Goal: Task Accomplishment & Management: Manage account settings

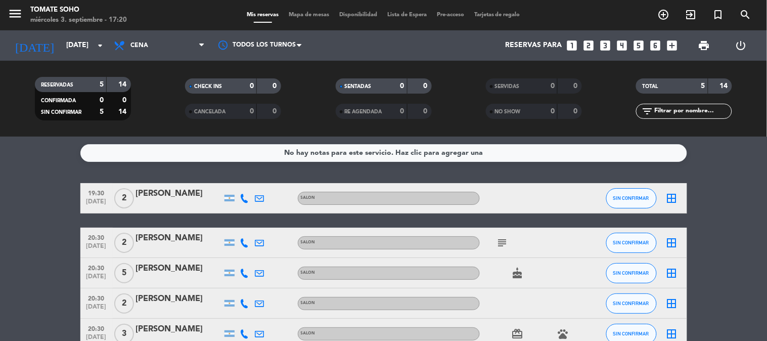
scroll to position [58, 0]
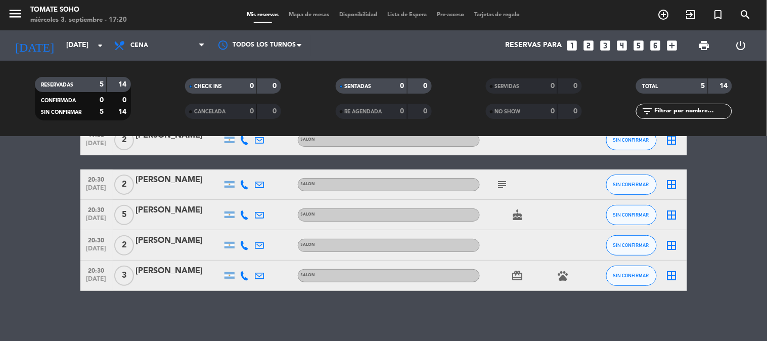
drag, startPoint x: 84, startPoint y: 185, endPoint x: 417, endPoint y: 294, distance: 350.2
click at [417, 294] on div "No hay notas para este servicio. Haz clic para agregar una 19:30 [DATE] 2 [PERS…" at bounding box center [383, 239] width 767 height 204
click at [476, 297] on div "No hay notas para este servicio. Haz clic para agregar una 19:30 [DATE] 2 [PERS…" at bounding box center [383, 239] width 767 height 204
click at [508, 188] on icon "subject" at bounding box center [503, 184] width 12 height 12
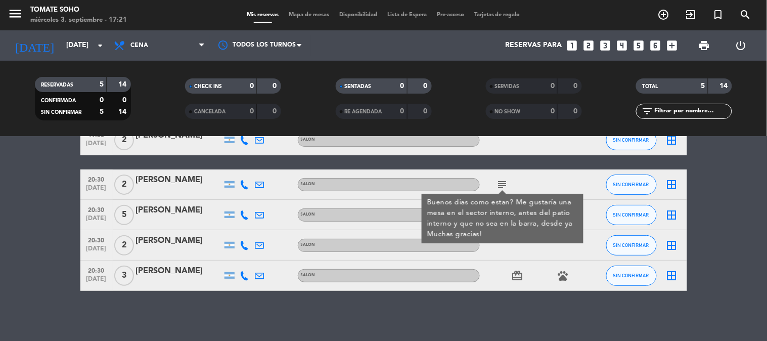
click at [518, 274] on icon "card_giftcard" at bounding box center [518, 275] width 12 height 12
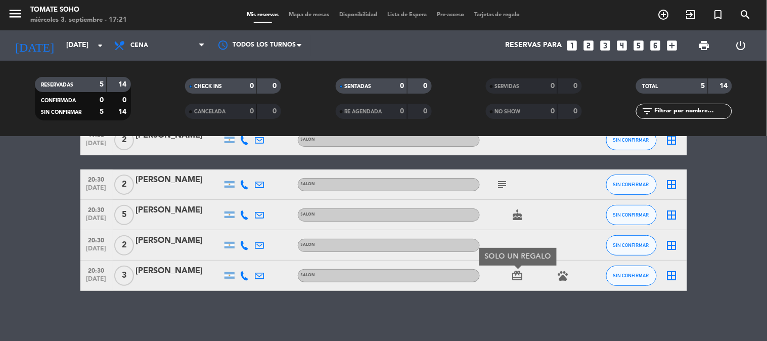
click at [562, 279] on icon "pets" at bounding box center [563, 275] width 12 height 12
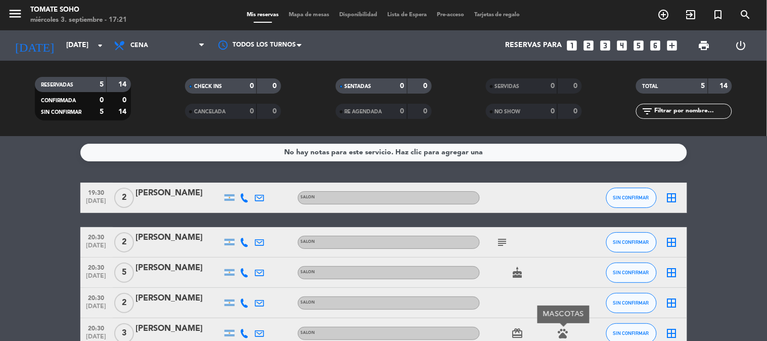
scroll to position [0, 0]
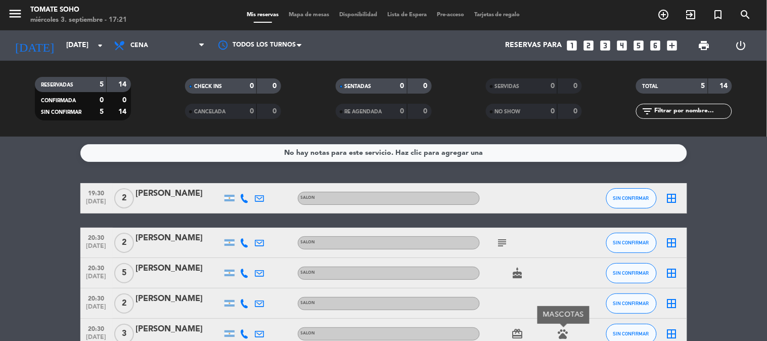
click at [503, 246] on icon "subject" at bounding box center [503, 243] width 12 height 12
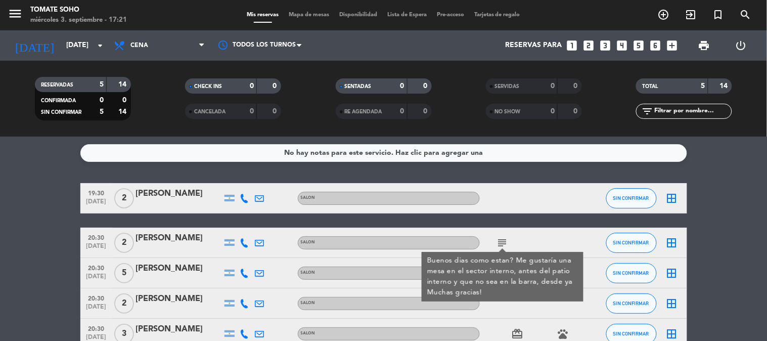
click at [562, 236] on div "subject Buenos dias como estan? Me gustaría una mesa en el sector interno, ante…" at bounding box center [525, 243] width 91 height 30
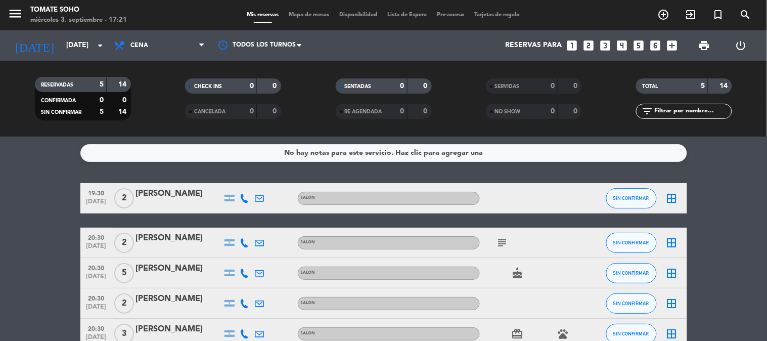
drag, startPoint x: 526, startPoint y: 270, endPoint x: 520, endPoint y: 271, distance: 6.2
click at [522, 270] on div "cake" at bounding box center [525, 273] width 91 height 30
click at [512, 272] on icon "cake" at bounding box center [518, 273] width 12 height 12
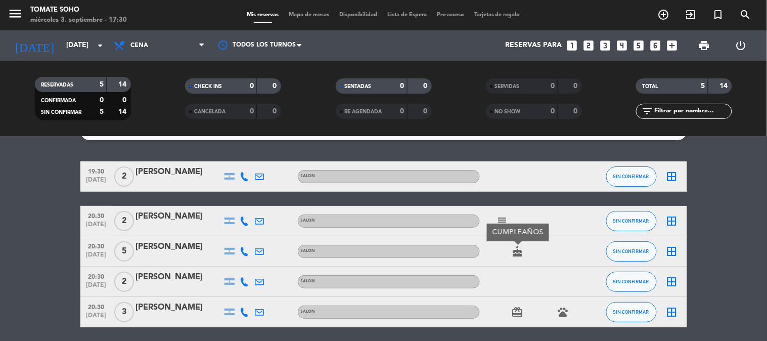
scroll to position [2, 0]
